Goal: Task Accomplishment & Management: Manage account settings

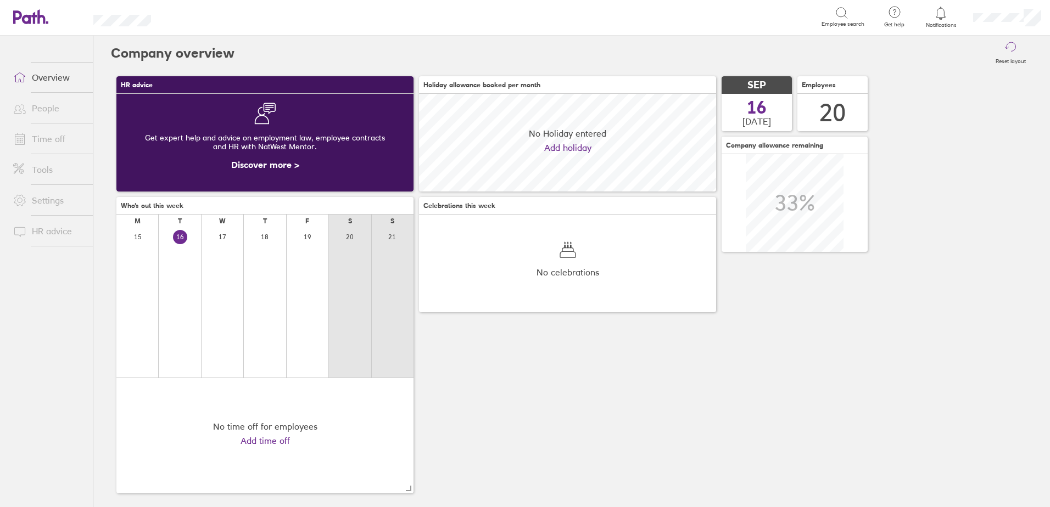
scroll to position [98, 297]
click at [49, 143] on link "Time off" at bounding box center [48, 139] width 88 height 22
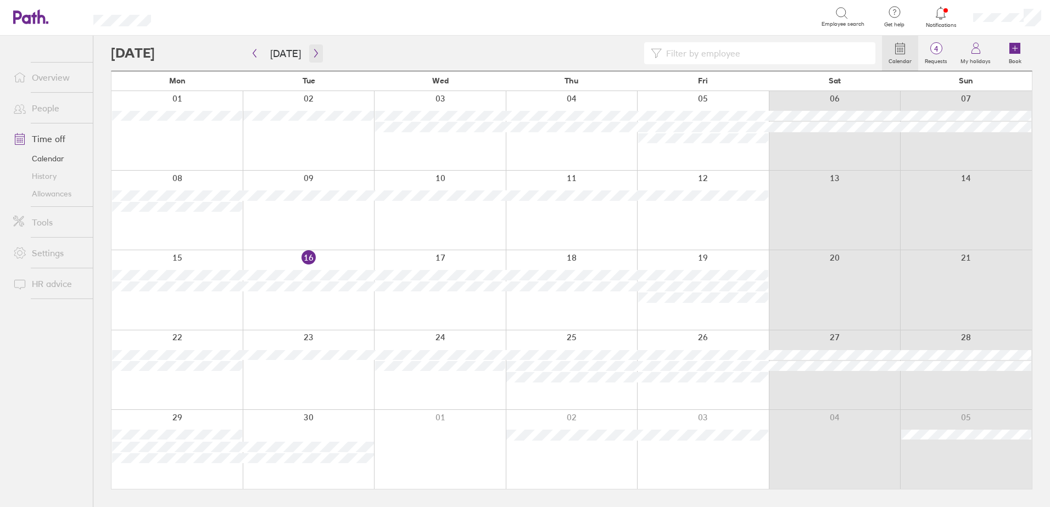
click at [318, 53] on button "button" at bounding box center [316, 53] width 14 height 18
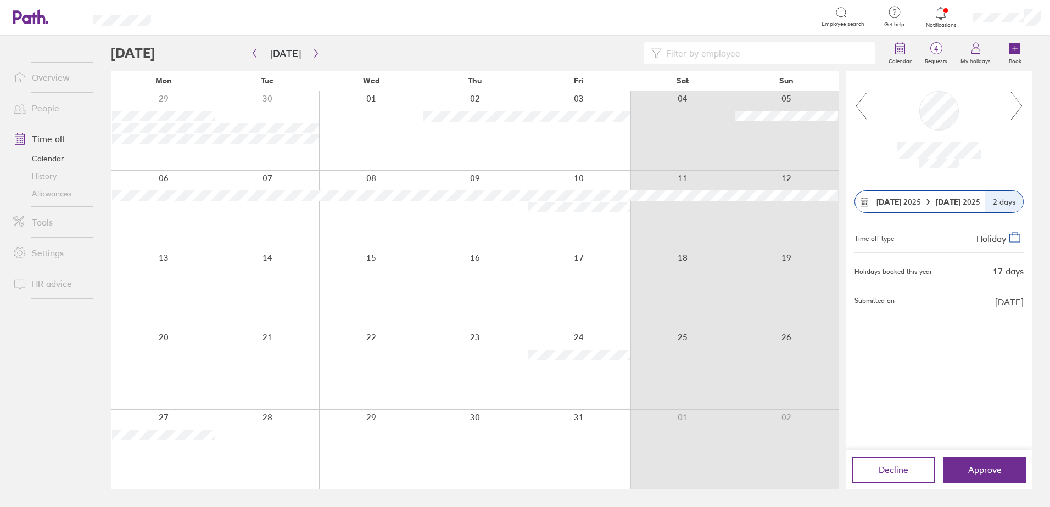
click at [47, 196] on link "Allowances" at bounding box center [48, 194] width 88 height 18
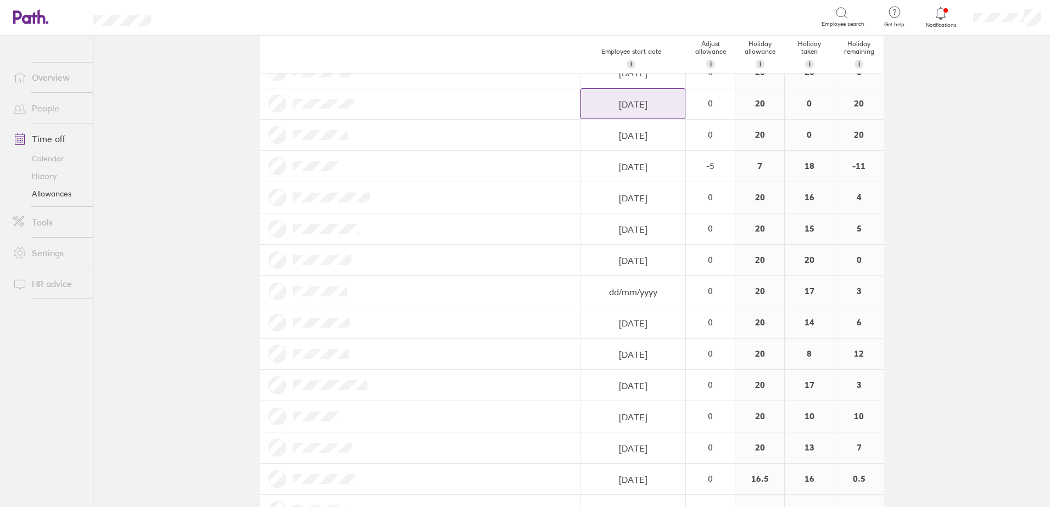
scroll to position [220, 0]
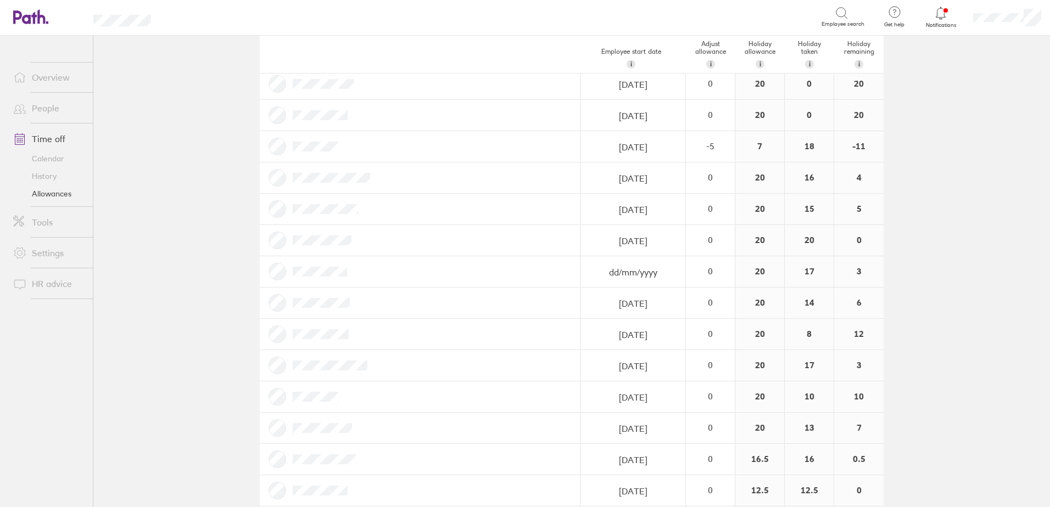
click at [44, 160] on link "Calendar" at bounding box center [48, 159] width 88 height 18
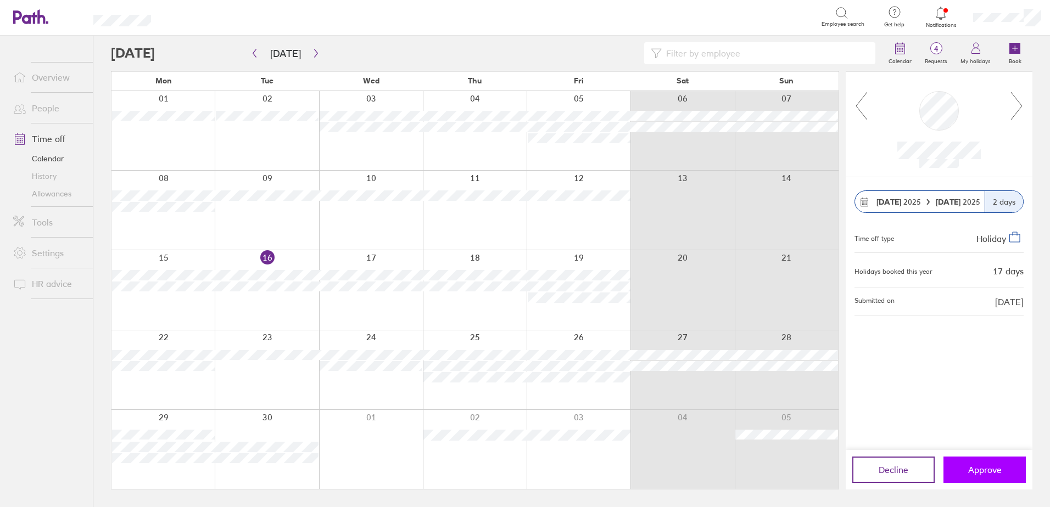
click at [972, 468] on span "Approve" at bounding box center [984, 470] width 33 height 10
click at [55, 191] on link "Allowances" at bounding box center [48, 194] width 88 height 18
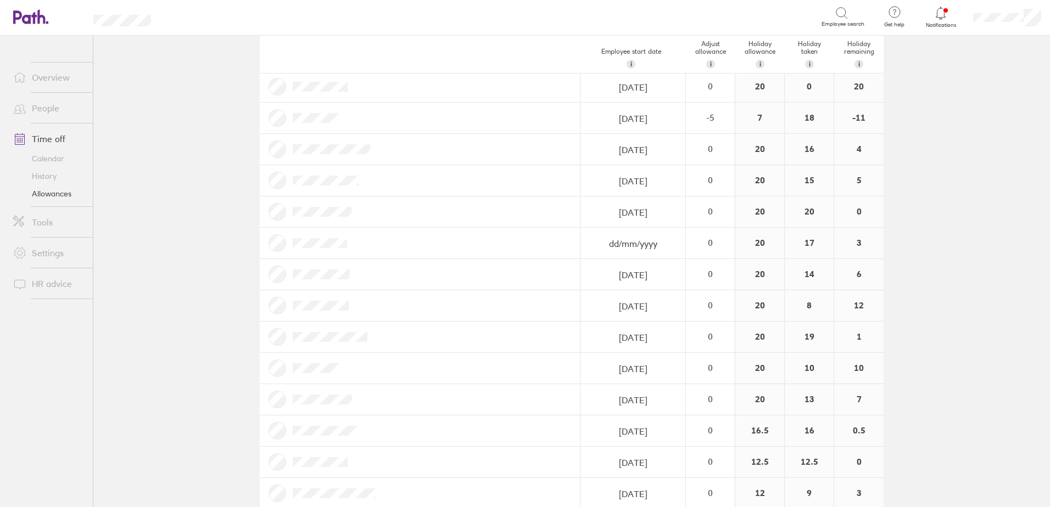
scroll to position [268, 0]
